Goal: Task Accomplishment & Management: Use online tool/utility

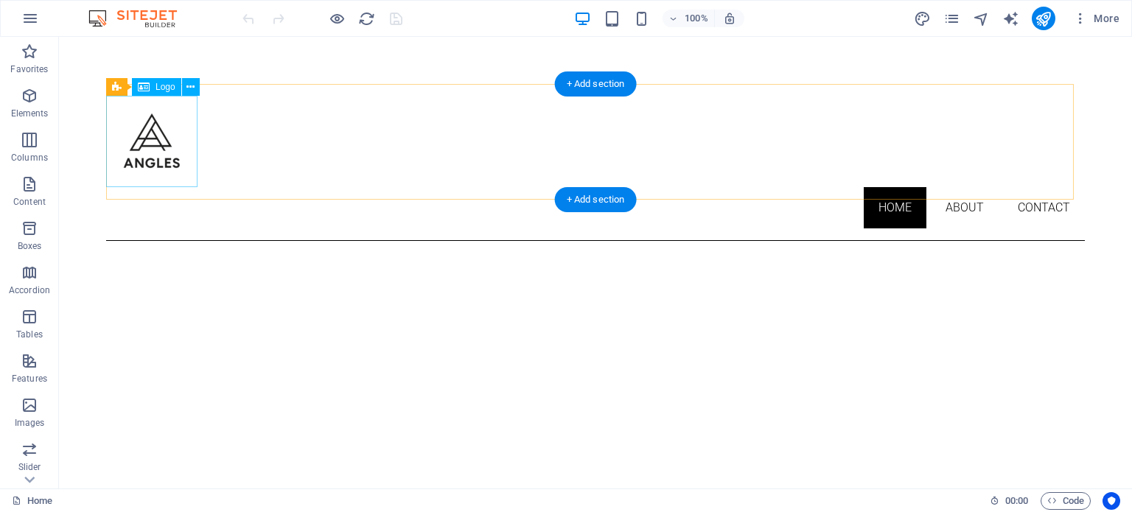
click at [151, 151] on div at bounding box center [595, 141] width 978 height 91
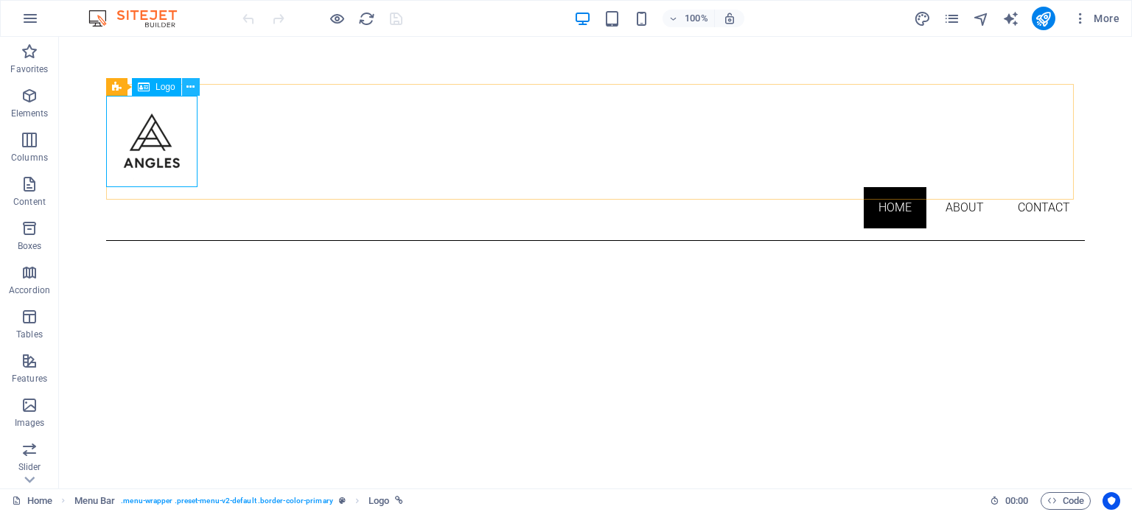
click at [186, 88] on button at bounding box center [191, 87] width 18 height 18
click at [143, 90] on icon at bounding box center [144, 87] width 12 height 18
click at [149, 89] on icon at bounding box center [144, 87] width 12 height 18
select select "px"
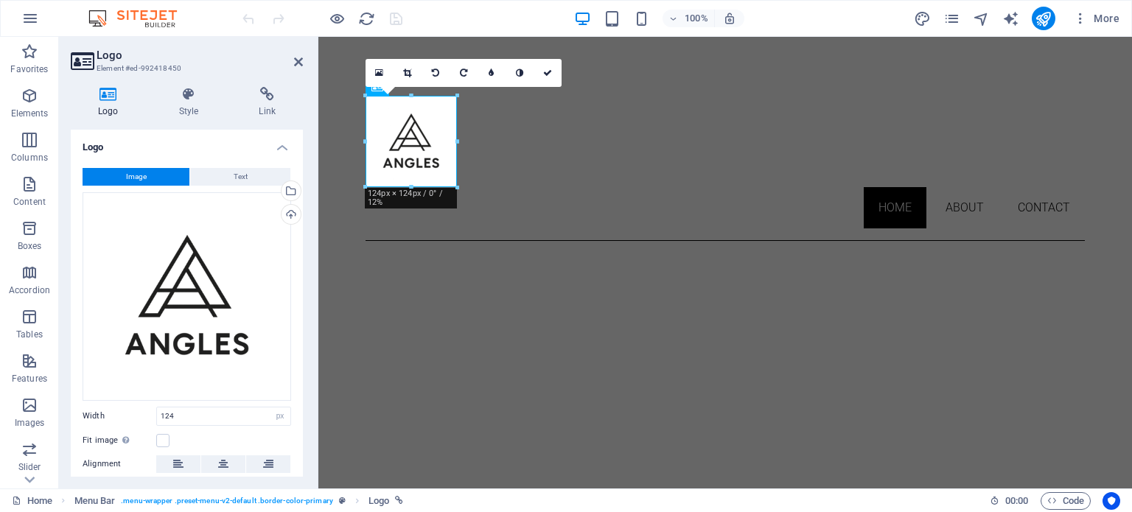
click at [164, 176] on button "Image" at bounding box center [136, 177] width 107 height 18
click at [205, 241] on div "Drag files here, click to choose files or select files from Files or our free s…" at bounding box center [187, 296] width 208 height 208
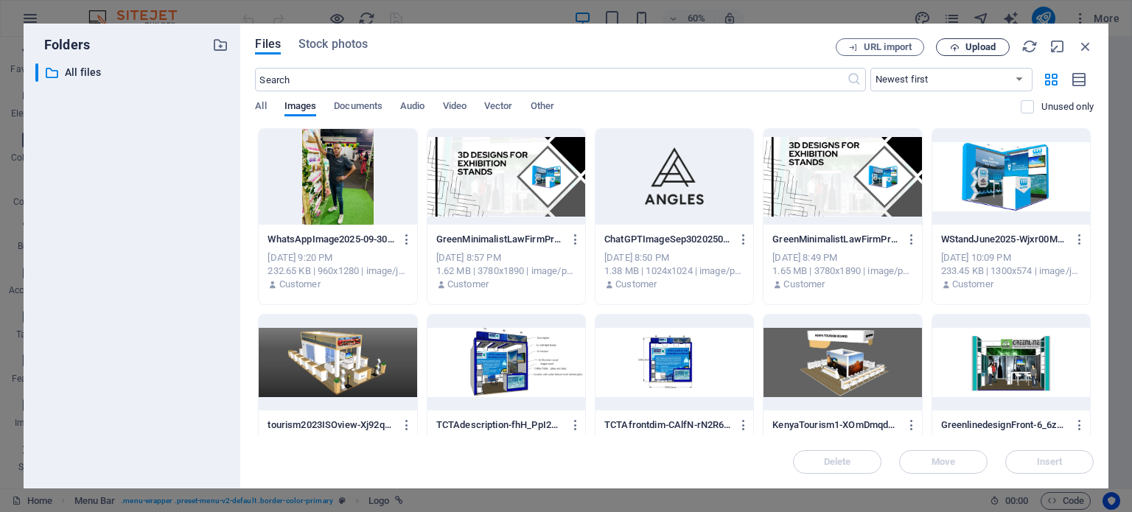
click at [972, 46] on span "Upload" at bounding box center [980, 47] width 30 height 9
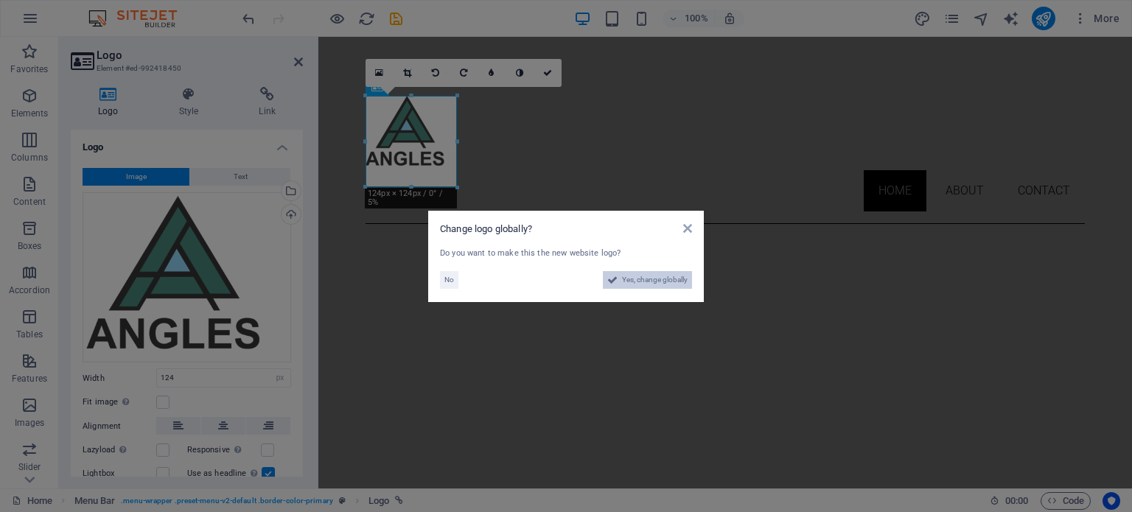
click at [651, 281] on span "Yes, change globally" at bounding box center [655, 280] width 66 height 18
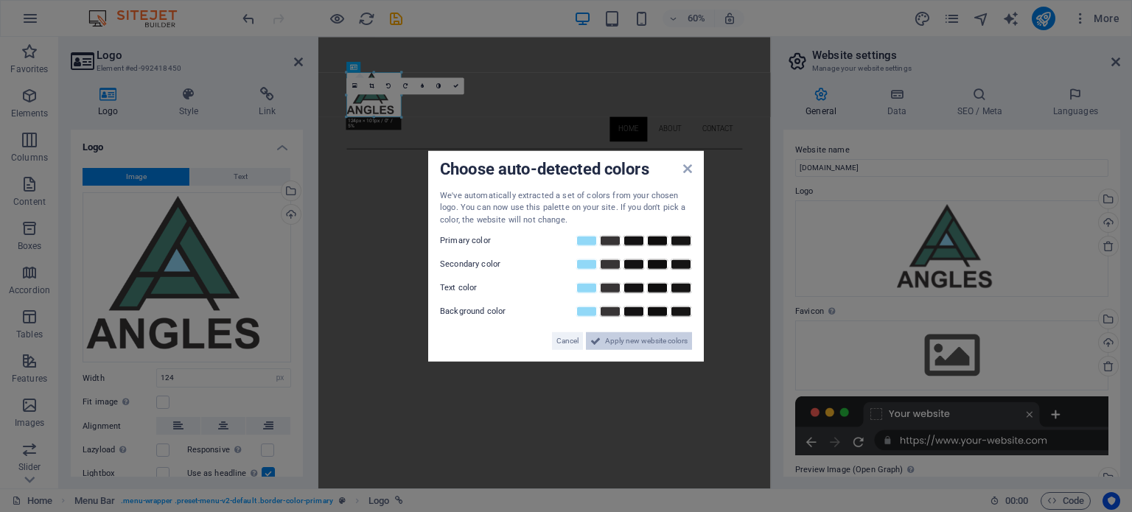
click at [621, 344] on span "Apply new website colors" at bounding box center [646, 341] width 83 height 18
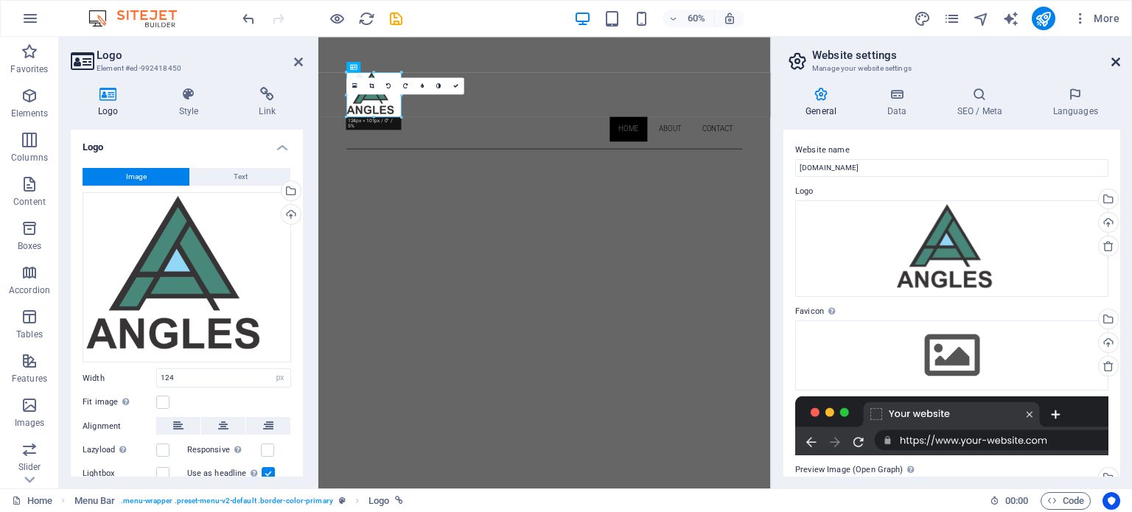
click at [1115, 67] on icon at bounding box center [1115, 62] width 9 height 12
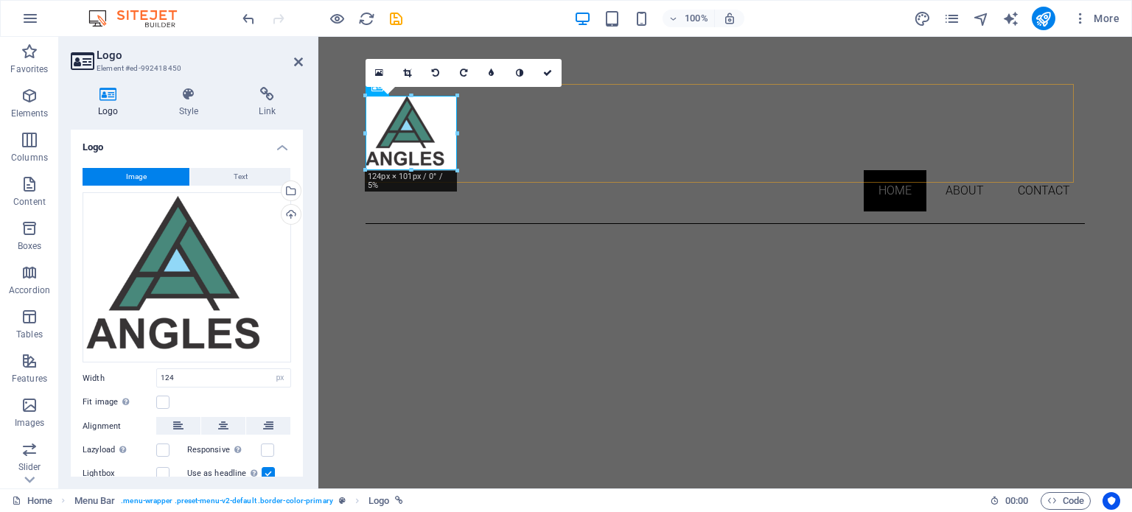
click at [568, 165] on div "Home About Contact Menu" at bounding box center [724, 154] width 719 height 140
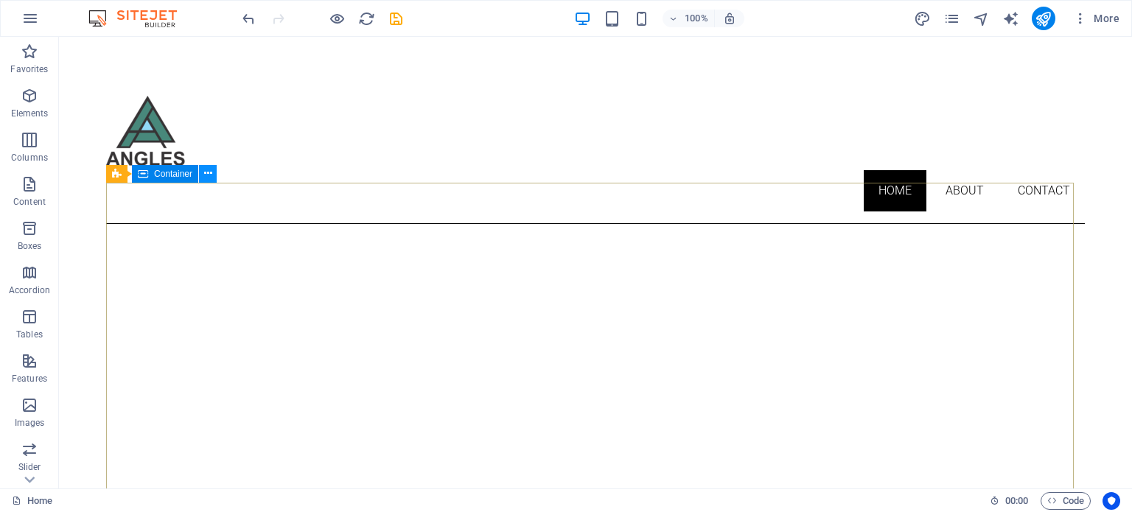
click at [200, 174] on button at bounding box center [208, 174] width 18 height 18
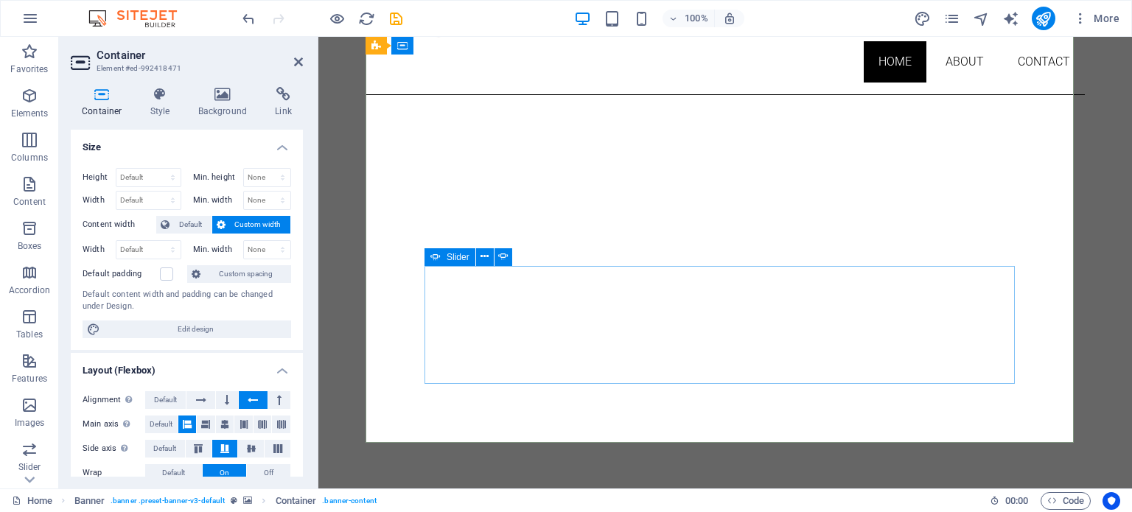
scroll to position [147, 0]
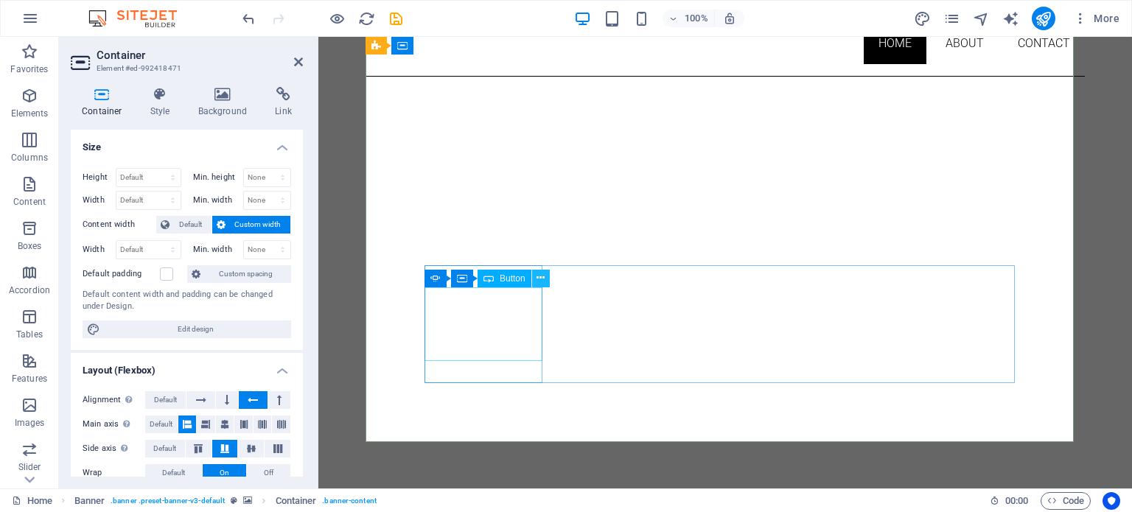
click at [540, 282] on icon at bounding box center [540, 277] width 8 height 15
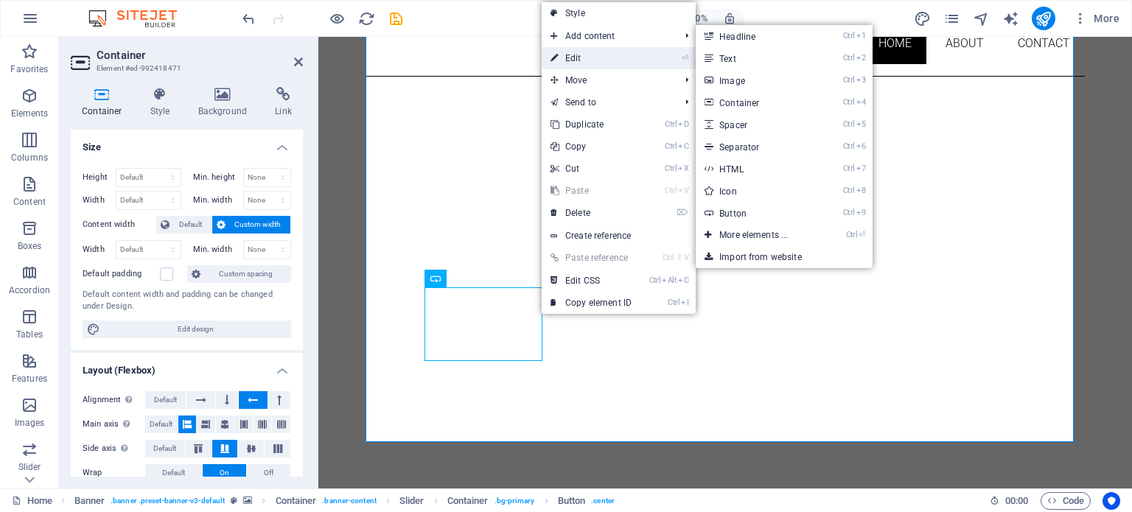
click at [581, 59] on link "⏎ Edit" at bounding box center [590, 58] width 99 height 22
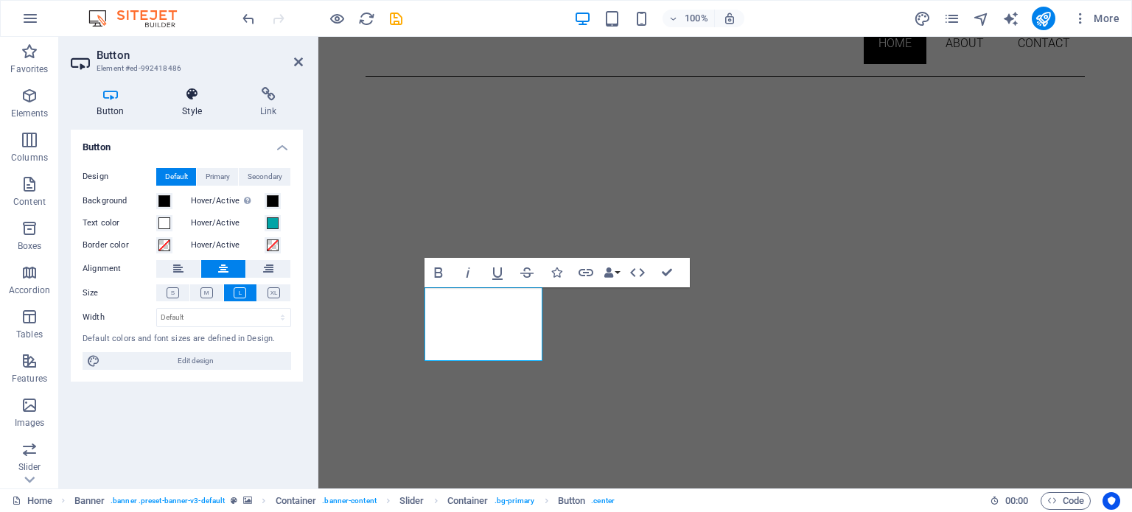
click at [186, 103] on h4 "Style" at bounding box center [195, 102] width 78 height 31
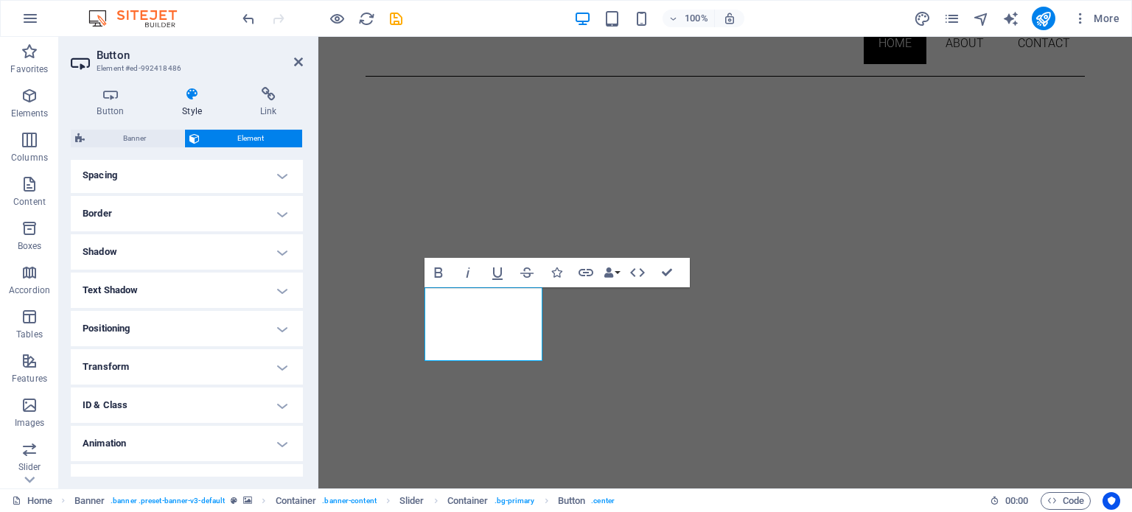
scroll to position [305, 0]
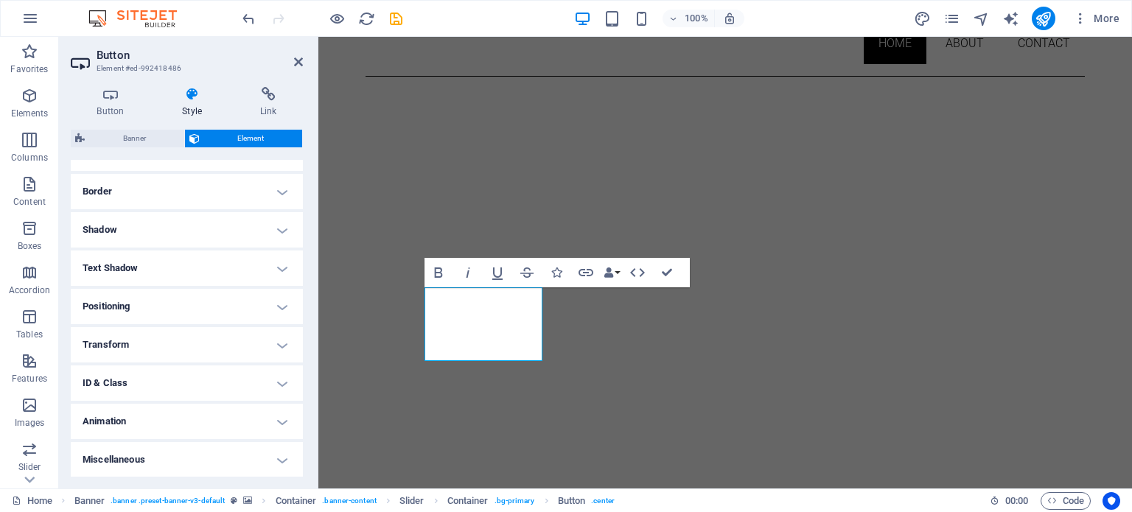
click at [191, 264] on h4 "Text Shadow" at bounding box center [187, 267] width 232 height 35
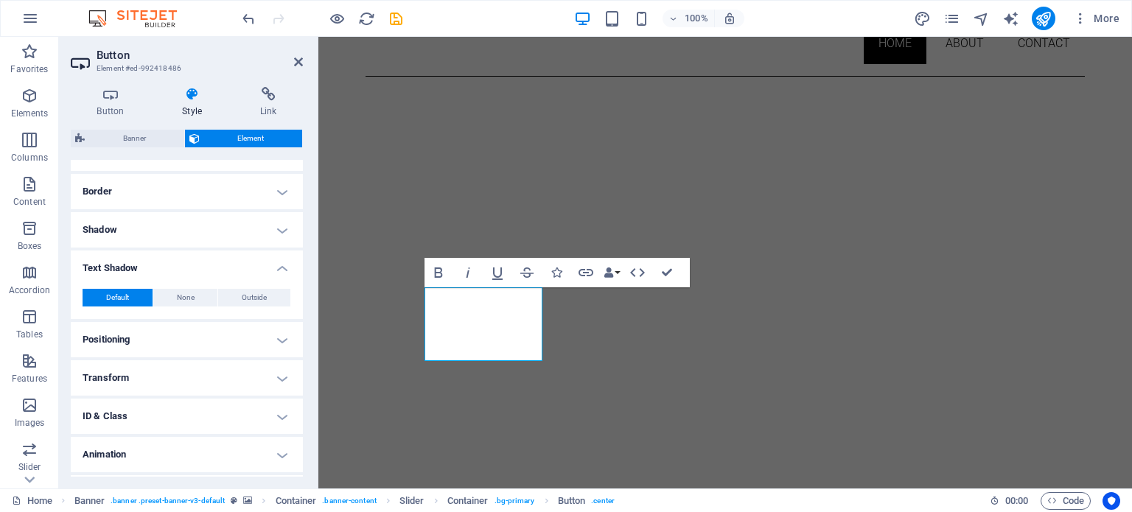
scroll to position [338, 0]
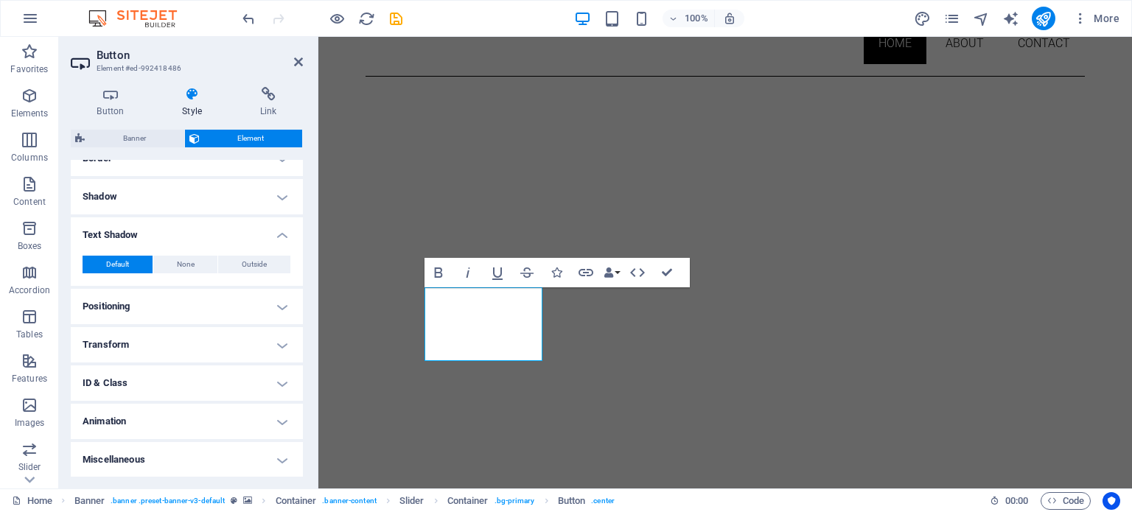
click at [184, 304] on h4 "Positioning" at bounding box center [187, 306] width 232 height 35
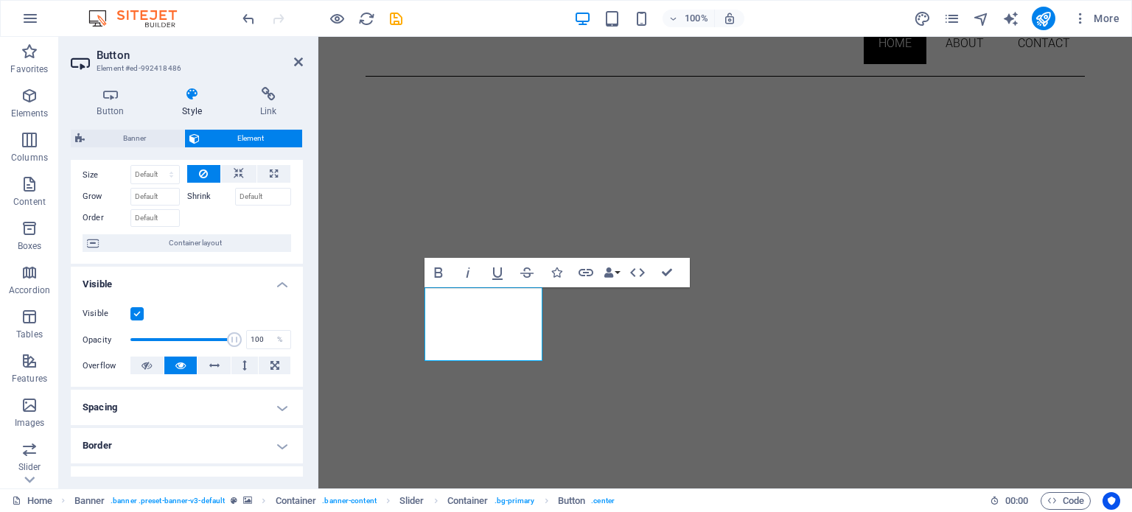
scroll to position [0, 0]
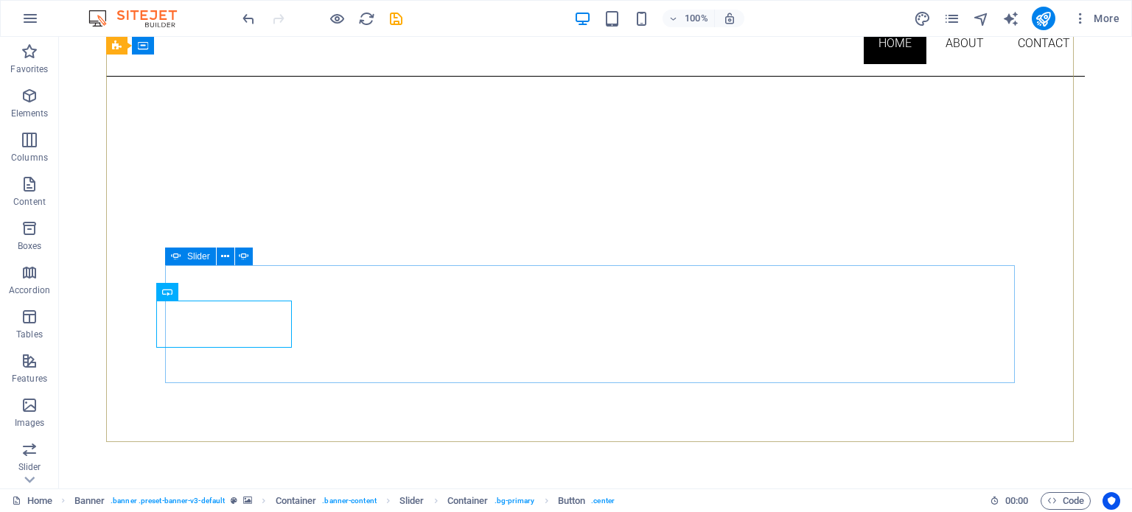
click at [192, 253] on span "Slider" at bounding box center [198, 256] width 23 height 9
click at [179, 255] on icon at bounding box center [176, 257] width 10 height 18
select select "fade"
select select "ms"
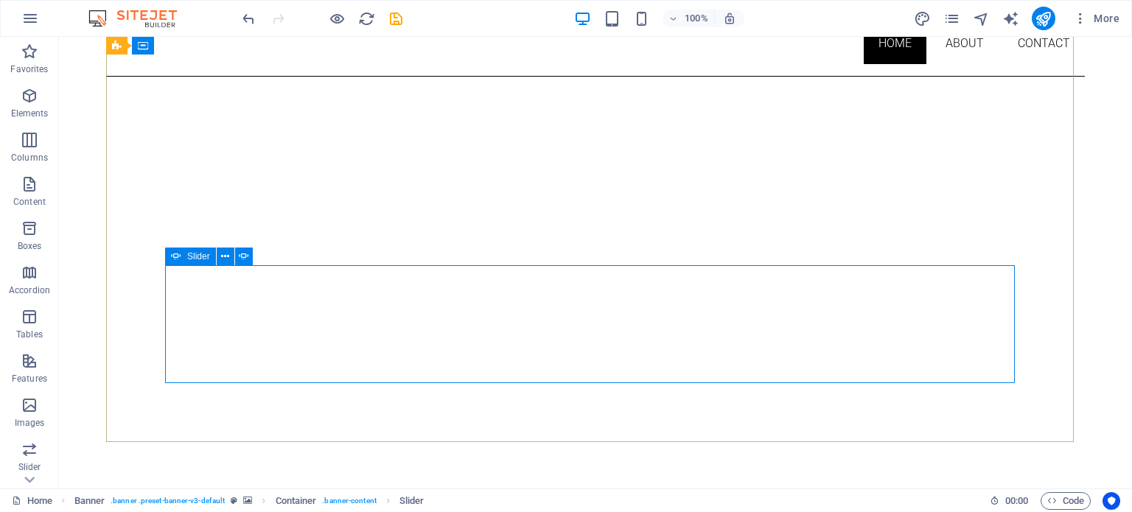
select select "s"
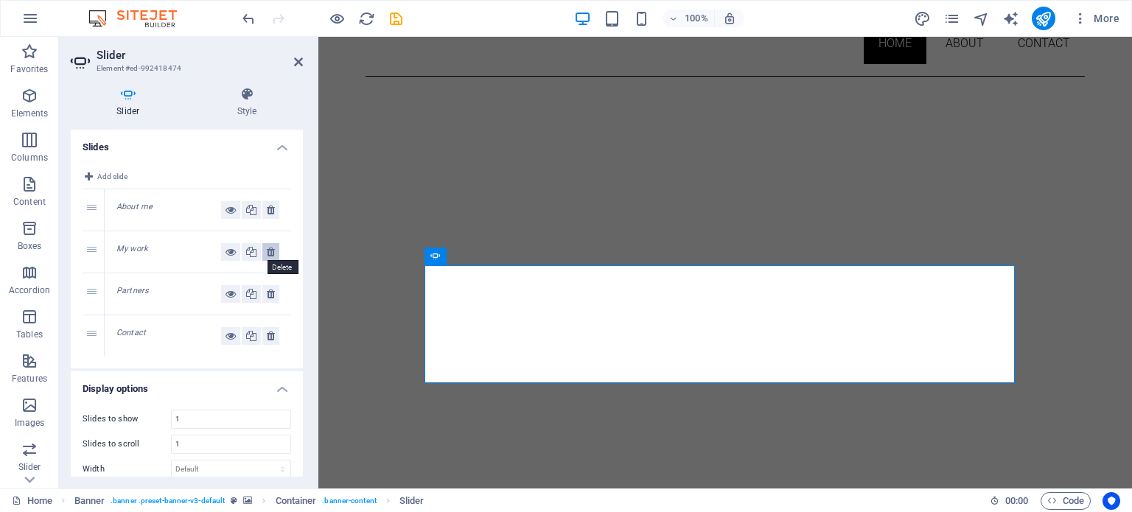
click at [269, 251] on icon at bounding box center [271, 252] width 8 height 18
click at [267, 250] on icon at bounding box center [271, 252] width 8 height 18
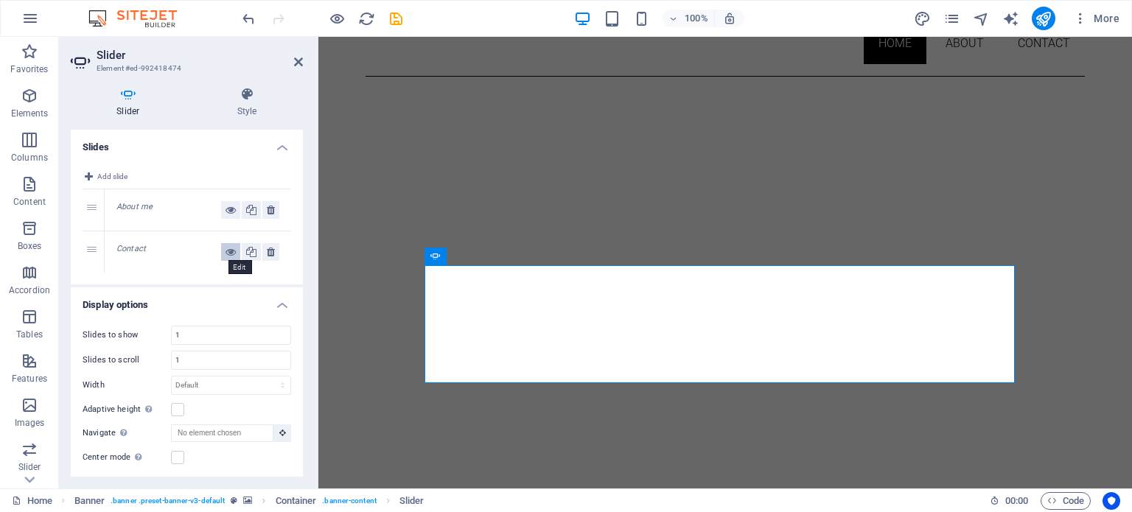
click at [236, 253] on button at bounding box center [230, 252] width 19 height 18
click at [234, 206] on button at bounding box center [230, 210] width 19 height 18
click at [235, 252] on button at bounding box center [230, 252] width 19 height 18
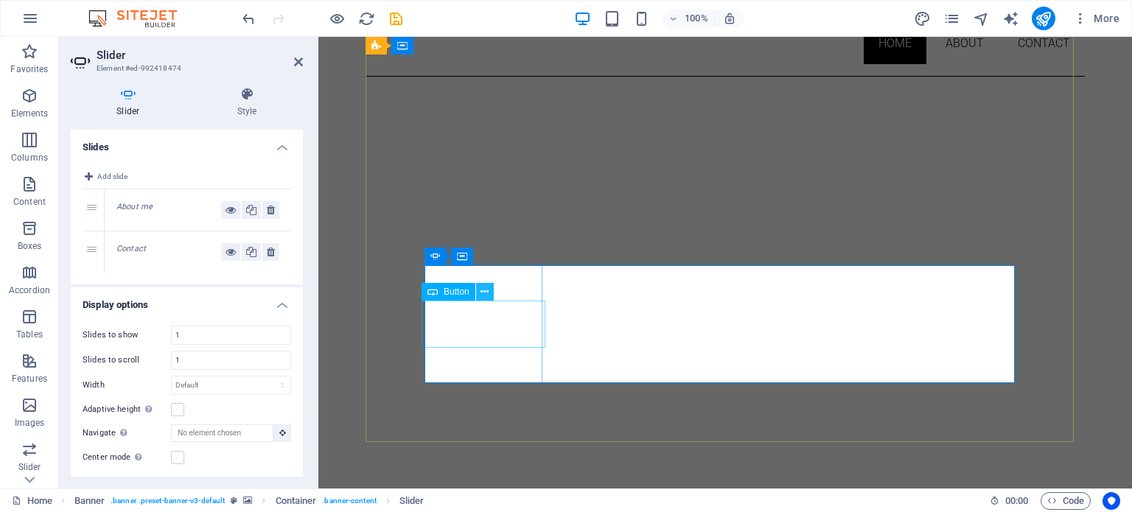
click at [486, 293] on icon at bounding box center [484, 291] width 8 height 15
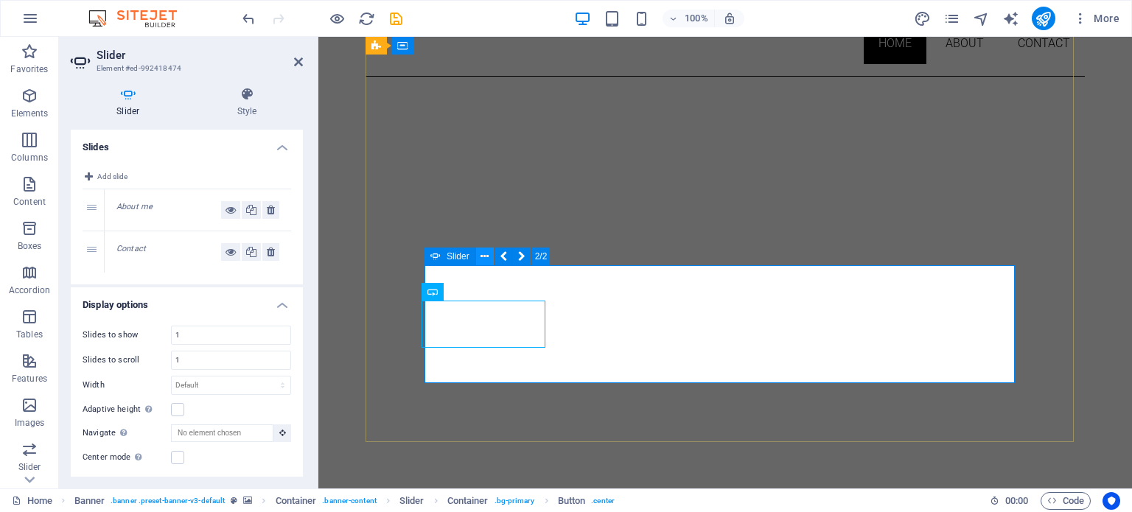
click at [480, 257] on icon at bounding box center [484, 256] width 8 height 15
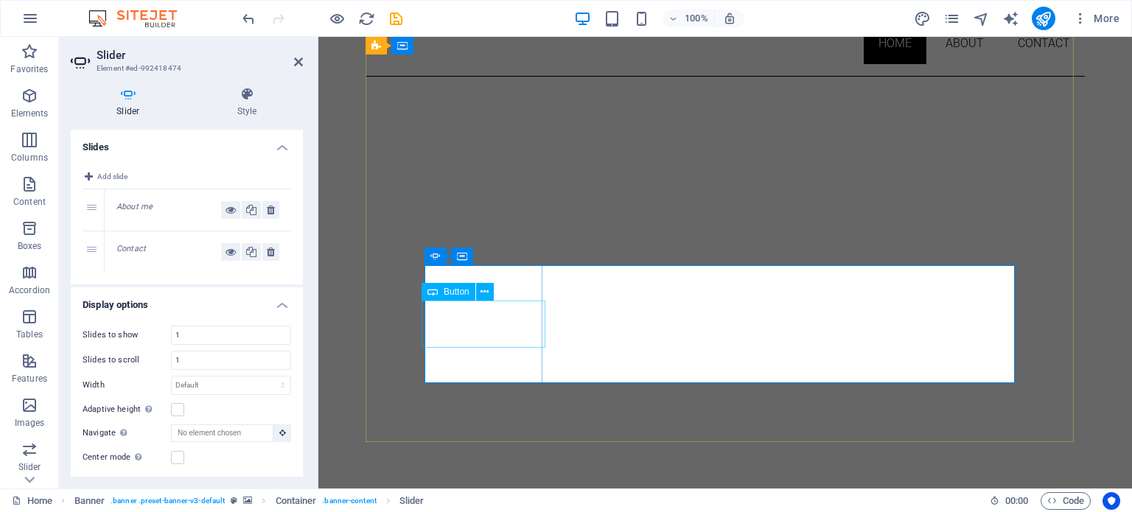
click at [483, 290] on icon at bounding box center [484, 291] width 8 height 15
click at [441, 292] on div "Button" at bounding box center [448, 292] width 54 height 18
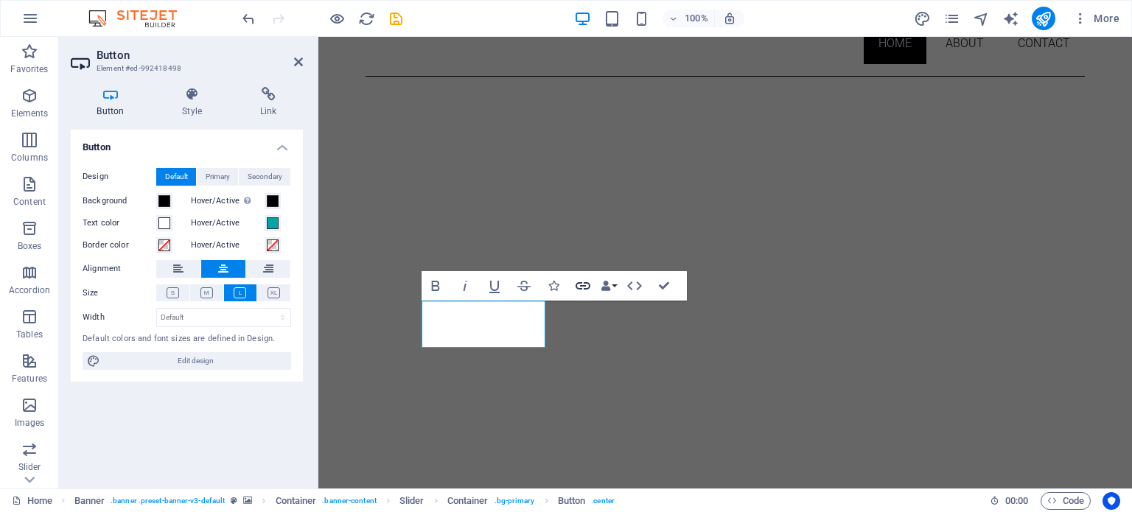
click at [578, 291] on icon "button" at bounding box center [583, 286] width 18 height 18
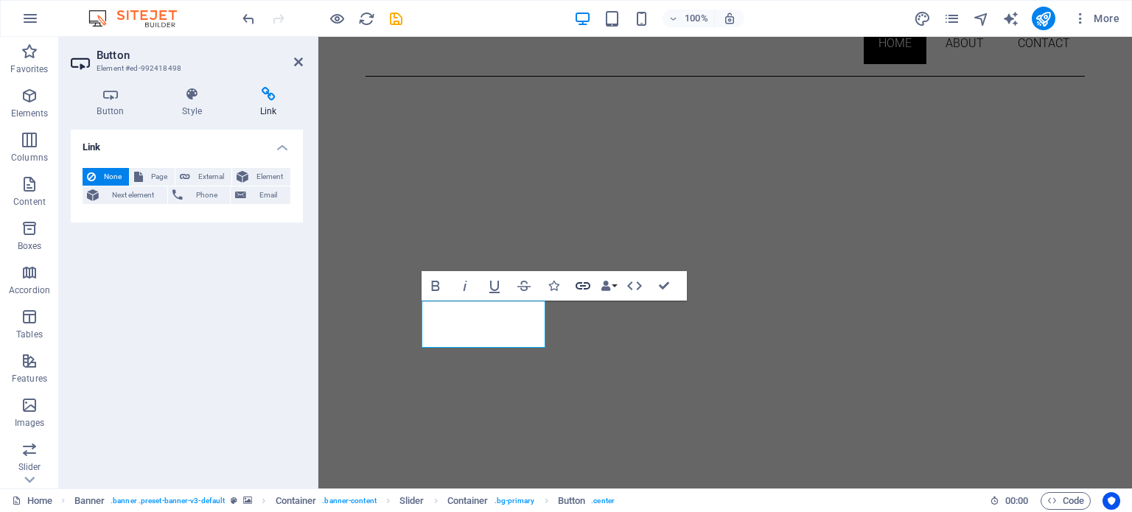
click at [583, 284] on icon "button" at bounding box center [583, 286] width 18 height 18
click at [96, 94] on icon at bounding box center [111, 94] width 80 height 15
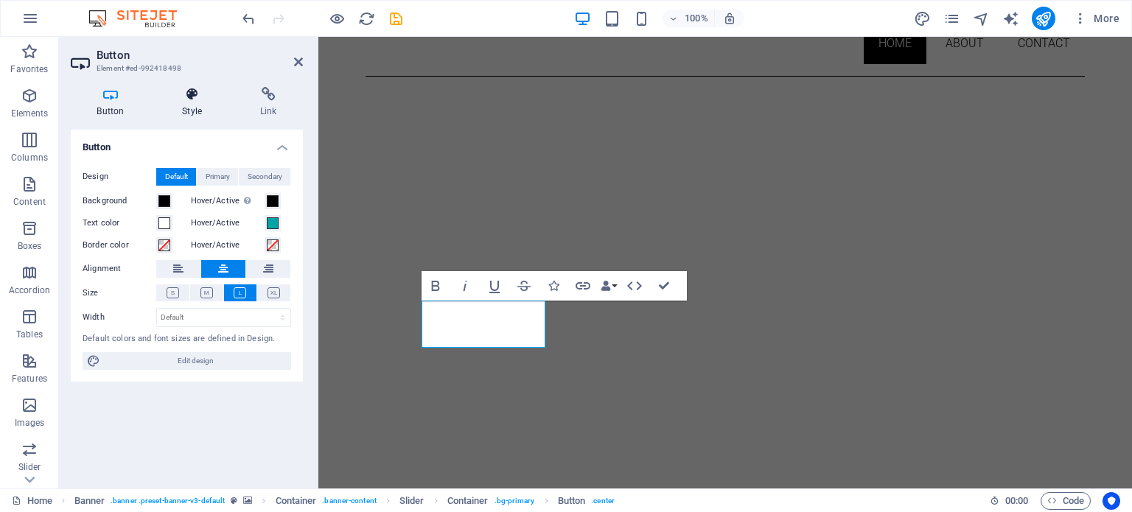
click at [188, 103] on h4 "Style" at bounding box center [195, 102] width 78 height 31
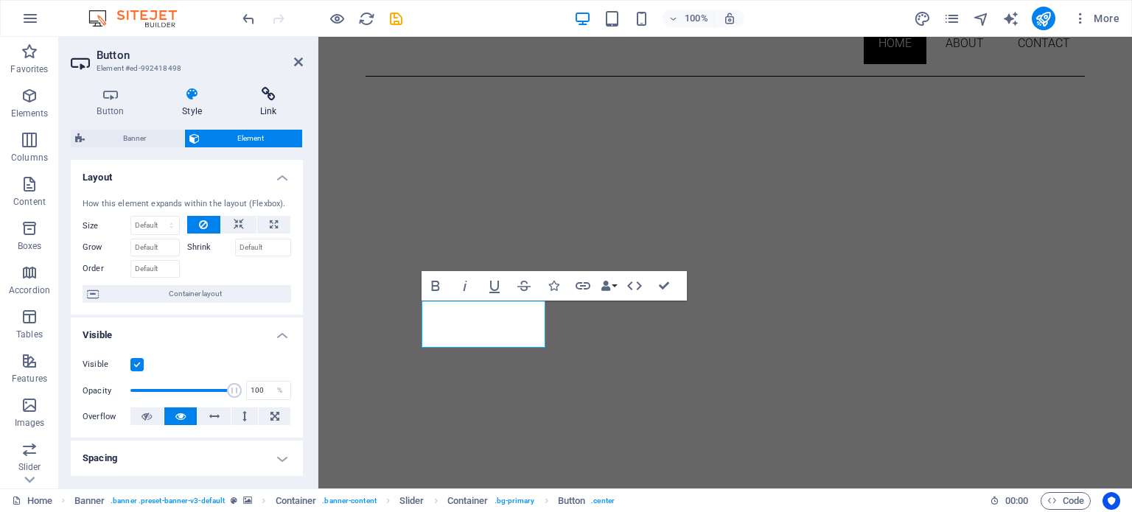
click at [253, 99] on icon at bounding box center [268, 94] width 69 height 15
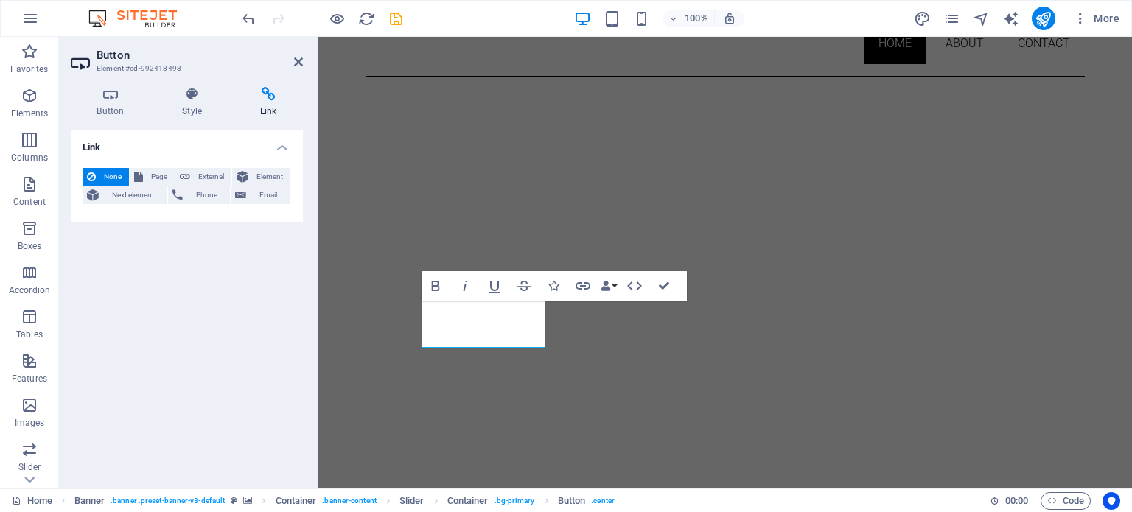
click at [305, 59] on aside "Button Element #ed-992418498 Button Style Link Button Design Default Primary Se…" at bounding box center [188, 263] width 259 height 452
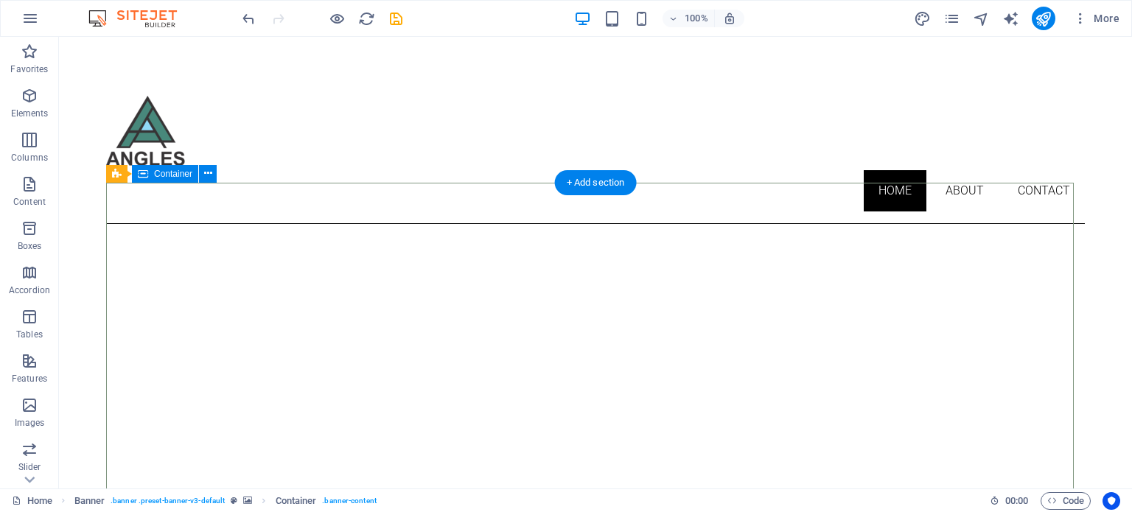
click at [206, 170] on icon at bounding box center [208, 173] width 8 height 15
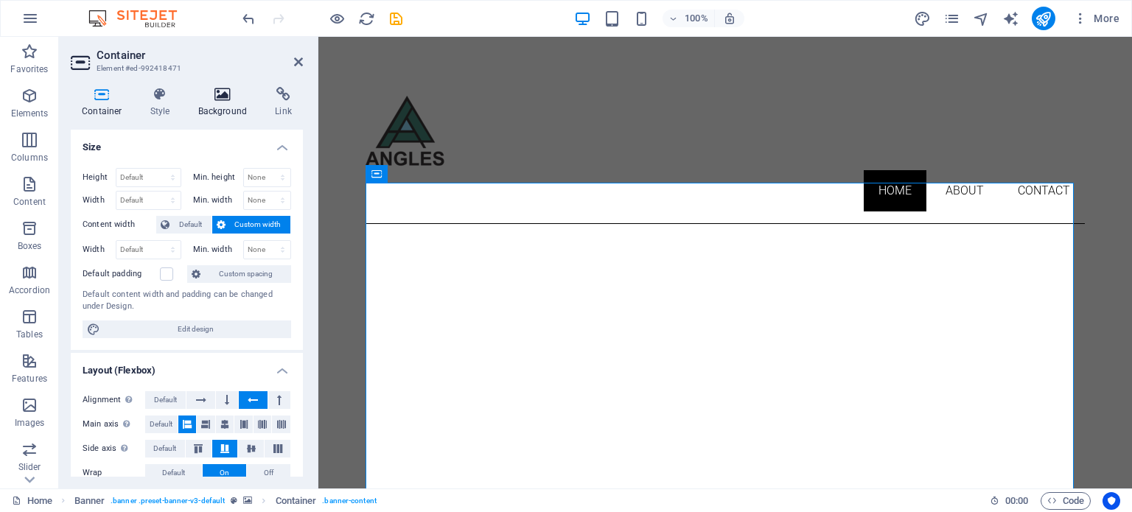
click at [229, 90] on icon at bounding box center [222, 94] width 71 height 15
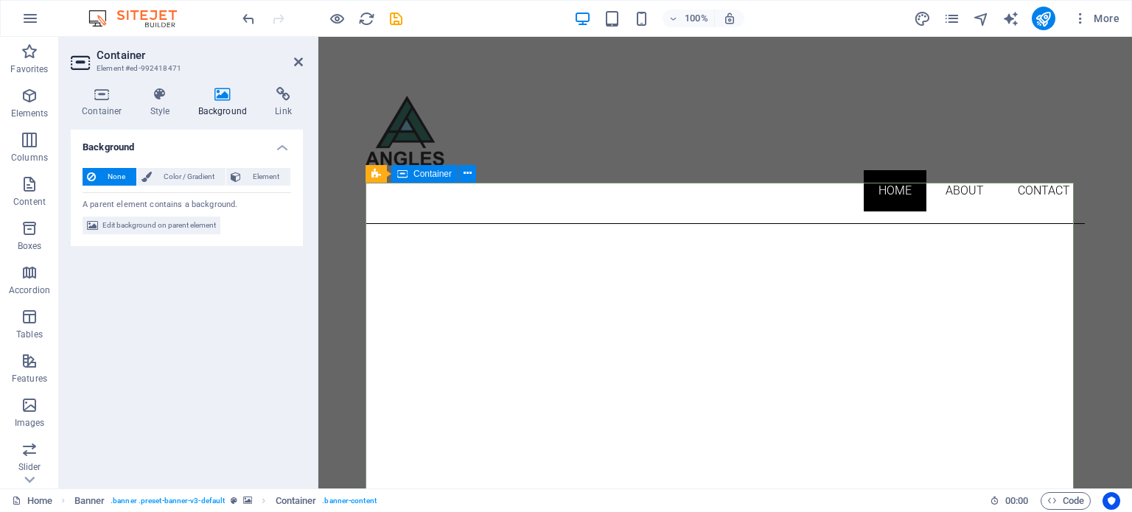
click at [463, 172] on icon at bounding box center [467, 173] width 8 height 15
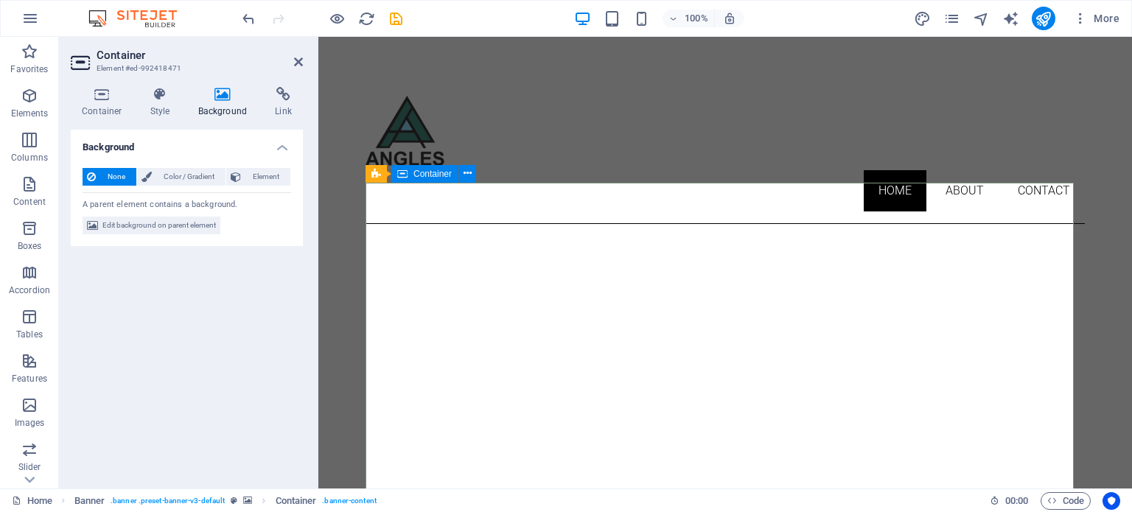
click at [469, 173] on icon at bounding box center [468, 173] width 11 height 15
select select "ms"
select select "s"
select select "ondemand"
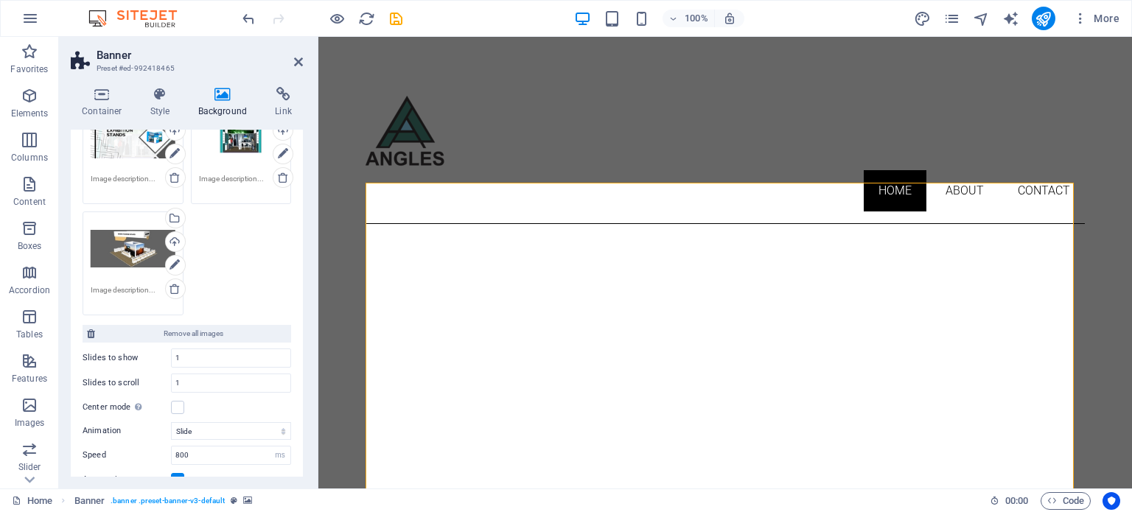
scroll to position [74, 0]
